Goal: Communication & Community: Answer question/provide support

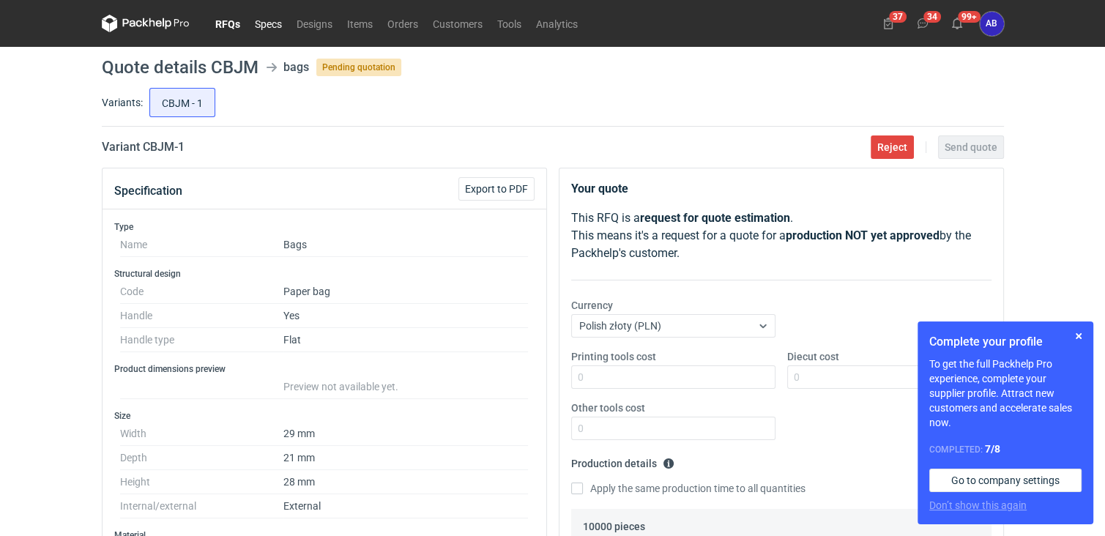
click at [272, 28] on link "Specs" at bounding box center [269, 24] width 42 height 18
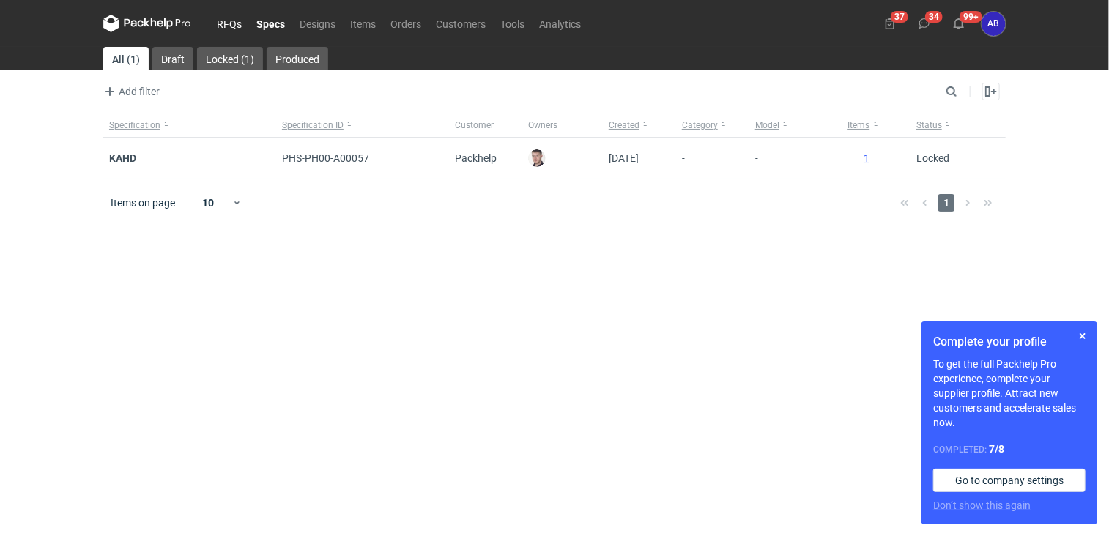
click at [226, 23] on link "RFQs" at bounding box center [229, 24] width 40 height 18
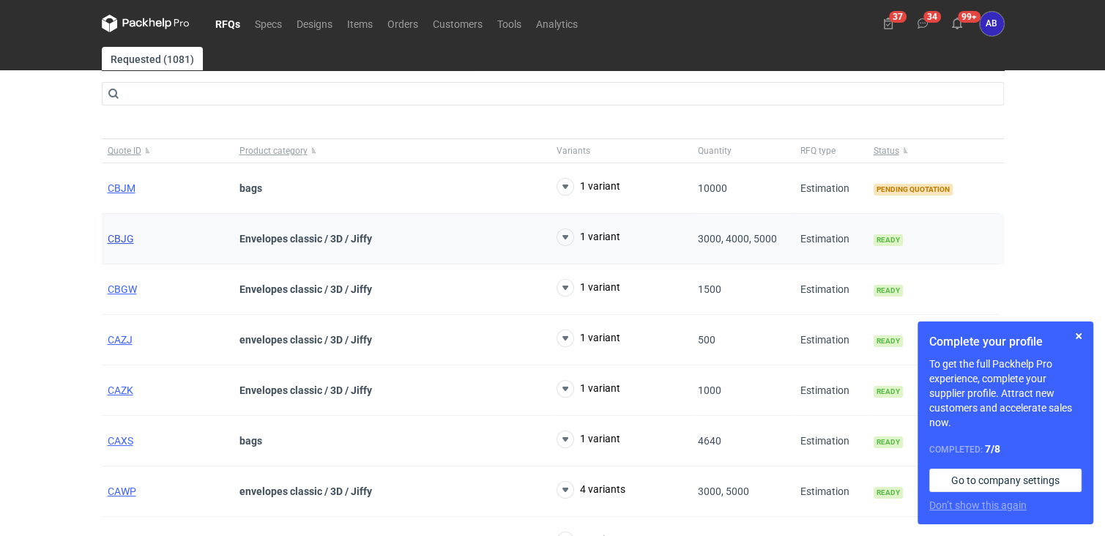
click at [117, 243] on span "CBJG" at bounding box center [121, 239] width 26 height 12
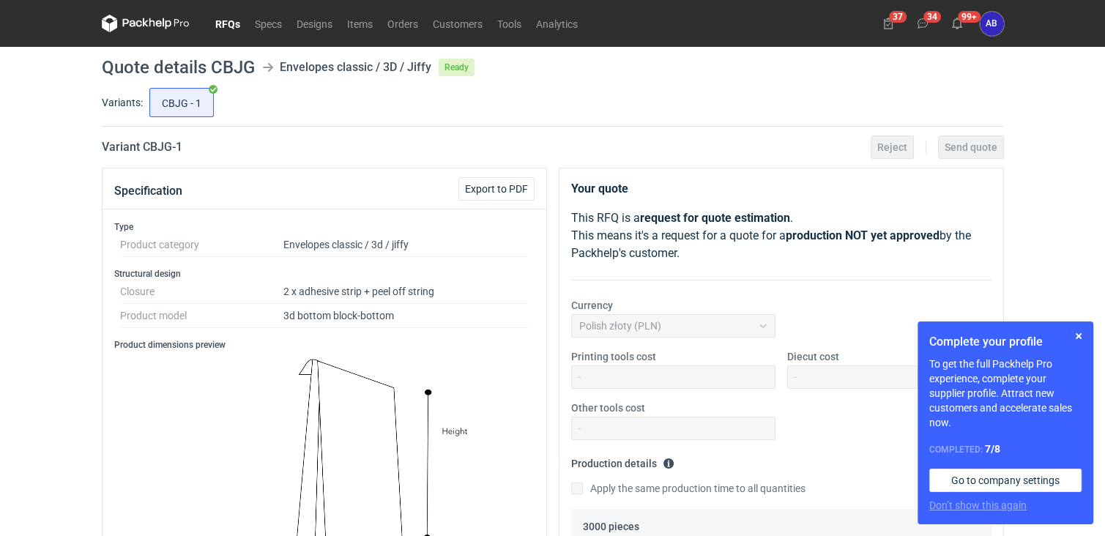
scroll to position [738, 0]
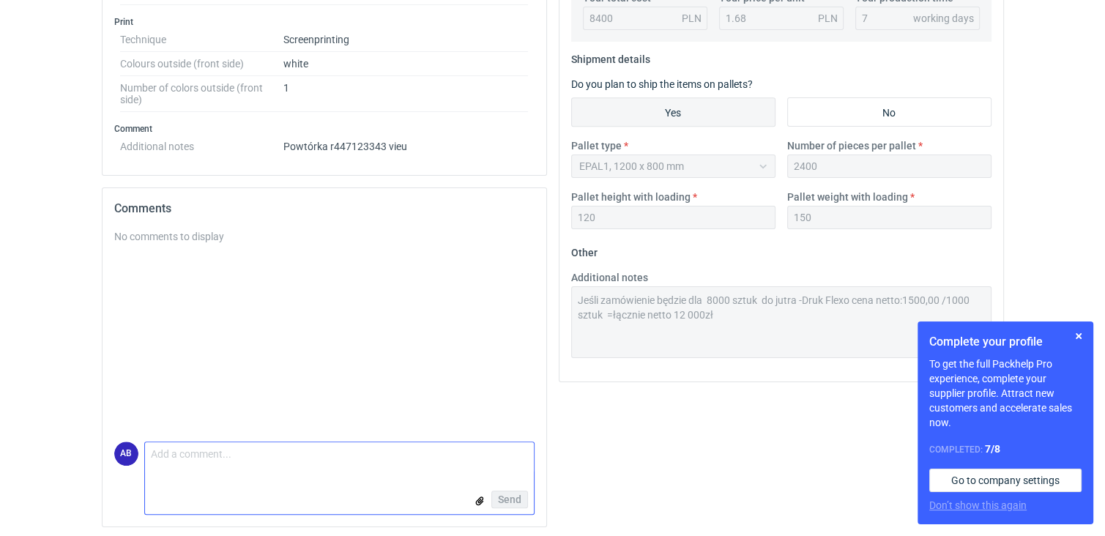
click at [267, 450] on textarea "Comment message" at bounding box center [339, 457] width 389 height 31
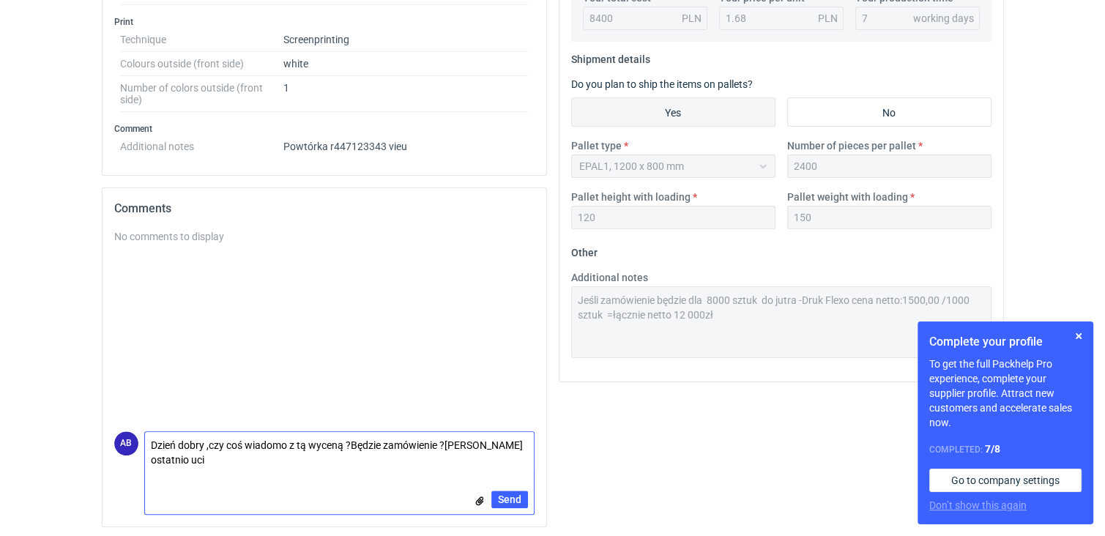
scroll to position [0, 0]
type textarea "Dzień dobry ,czy coś wiadomo z tą wyceną ?Będzie zamówienie ?Jakoś ostatnio uci…"
click at [517, 500] on span "Send" at bounding box center [509, 499] width 23 height 10
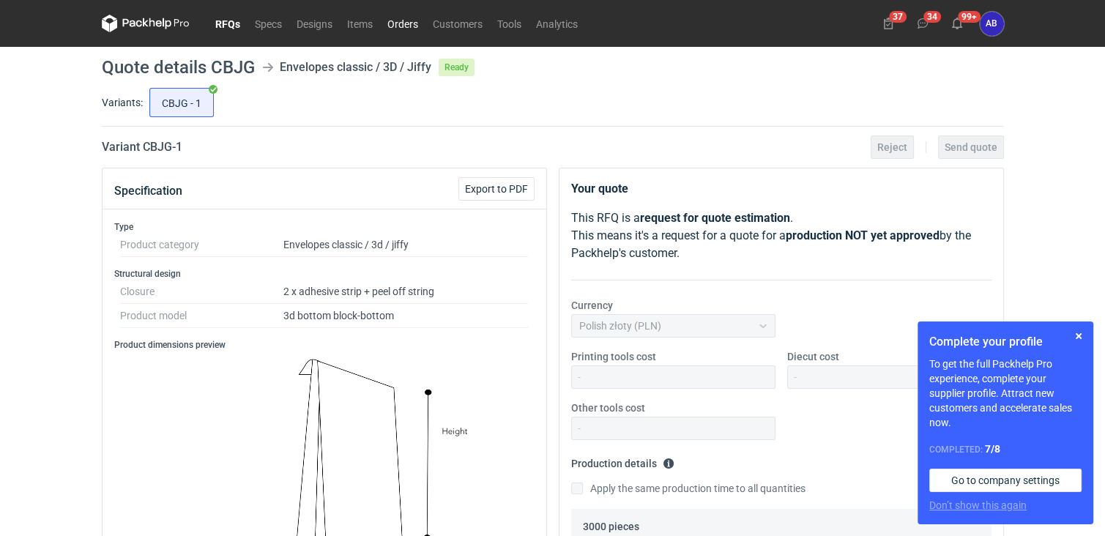
click at [401, 26] on link "Orders" at bounding box center [402, 24] width 45 height 18
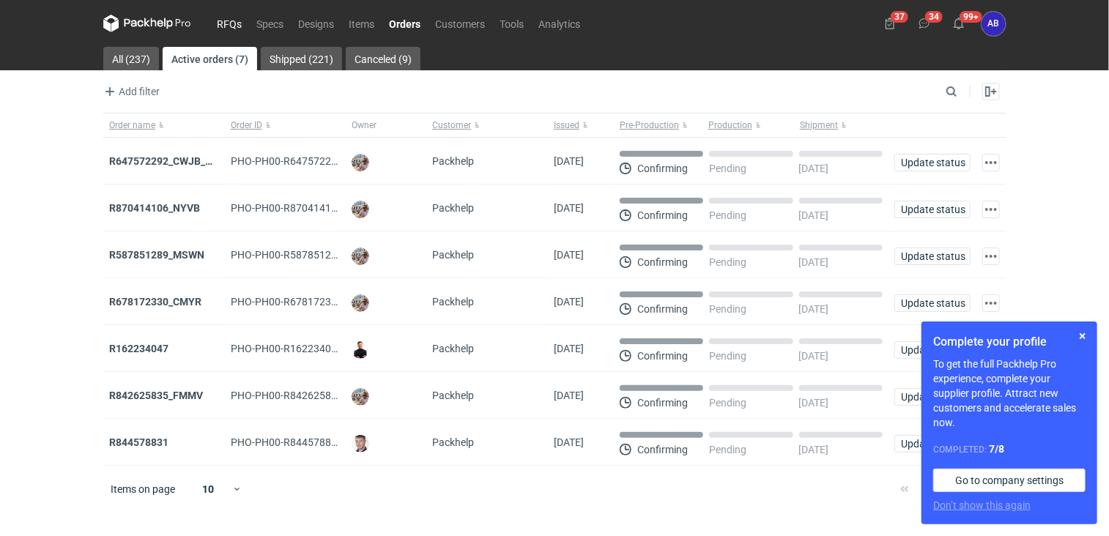
click at [225, 20] on link "RFQs" at bounding box center [229, 24] width 40 height 18
